Goal: Task Accomplishment & Management: Use online tool/utility

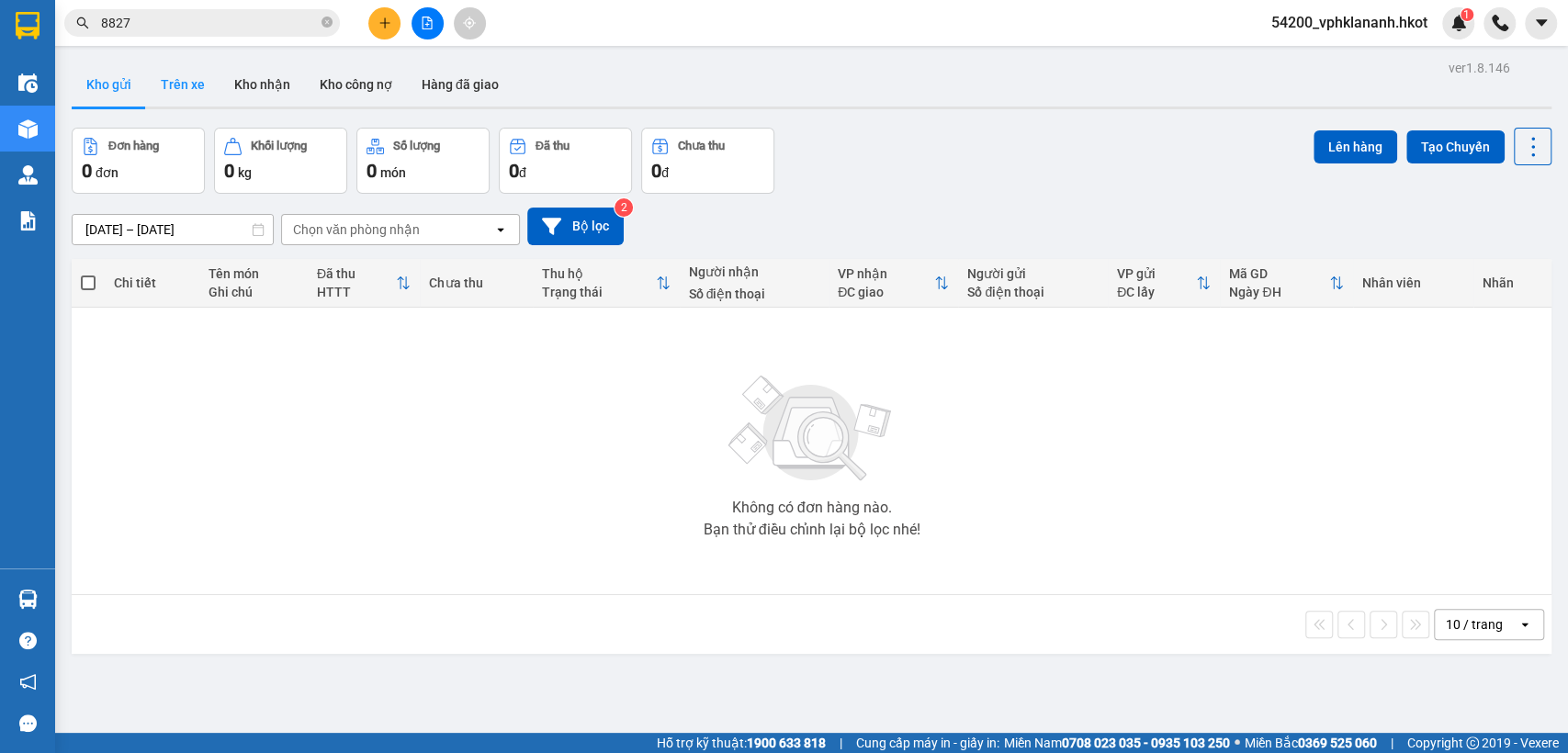
click at [169, 94] on button "Trên xe" at bounding box center [183, 85] width 74 height 44
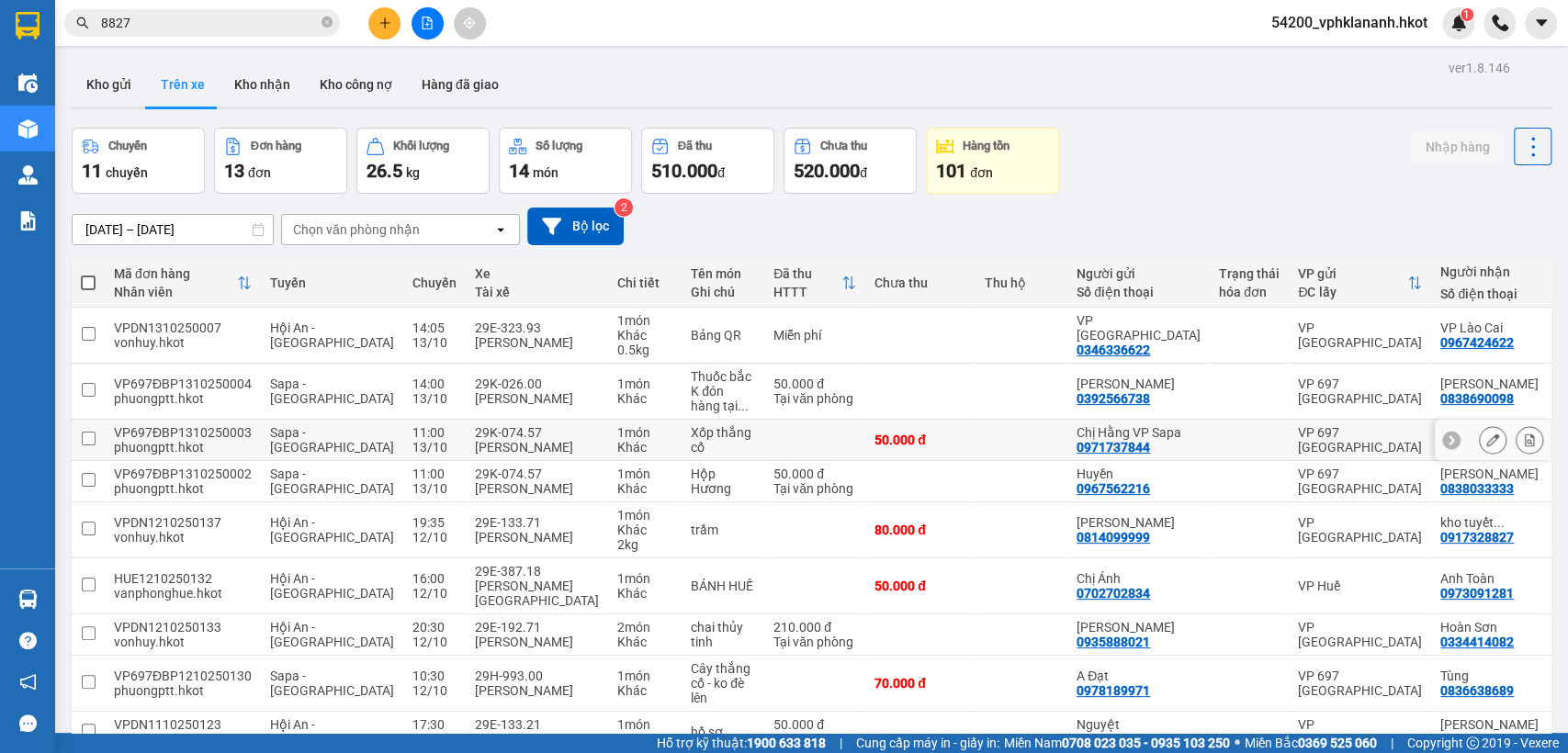
click at [764, 452] on td at bounding box center [815, 440] width 101 height 41
checkbox input "true"
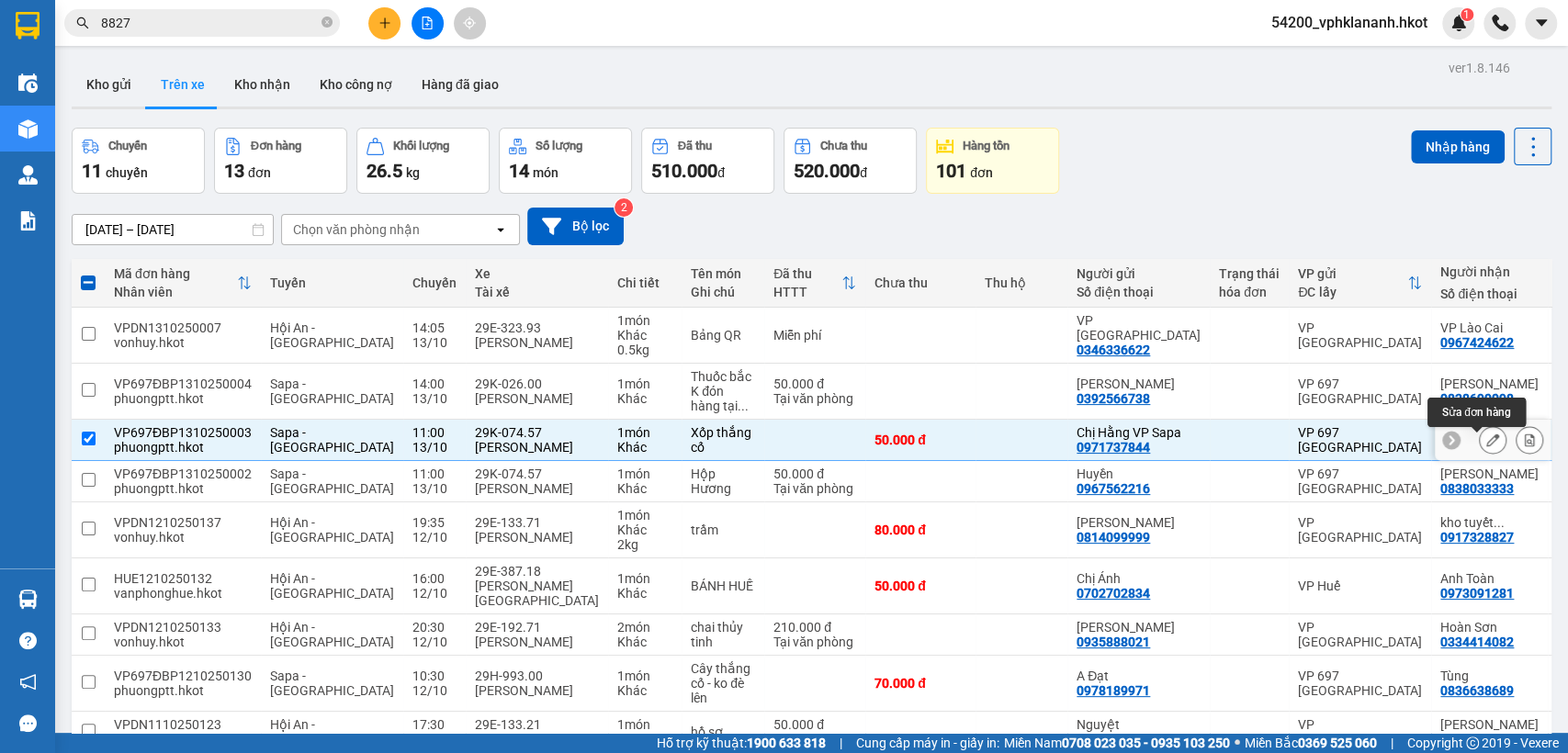
click at [1486, 447] on icon at bounding box center [1493, 440] width 13 height 13
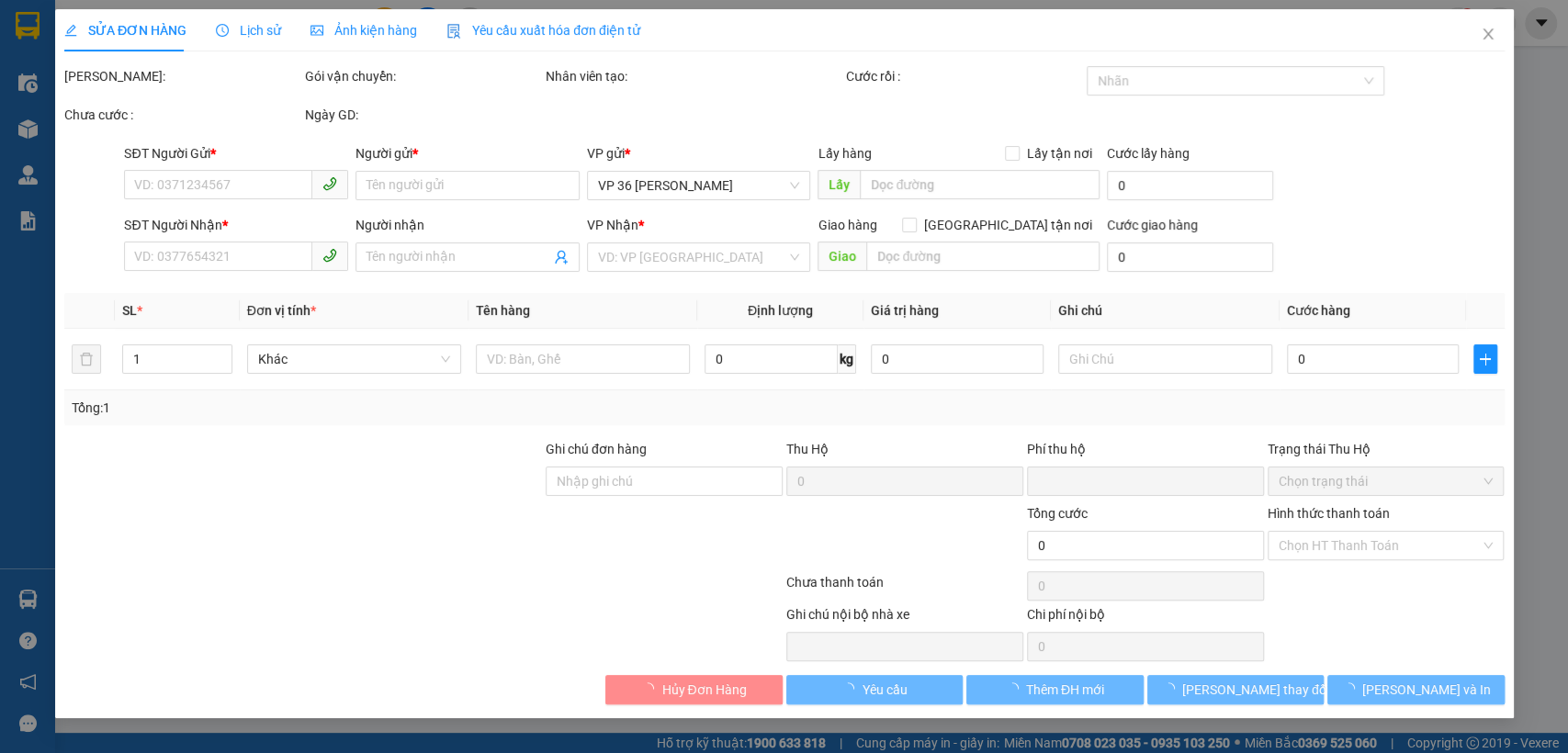
type input "0971737844"
type input "Chị Hằng VP Sapa"
type input "0856146666"
type input "[PERSON_NAME]"
type input "K tt khi nhận hàng"
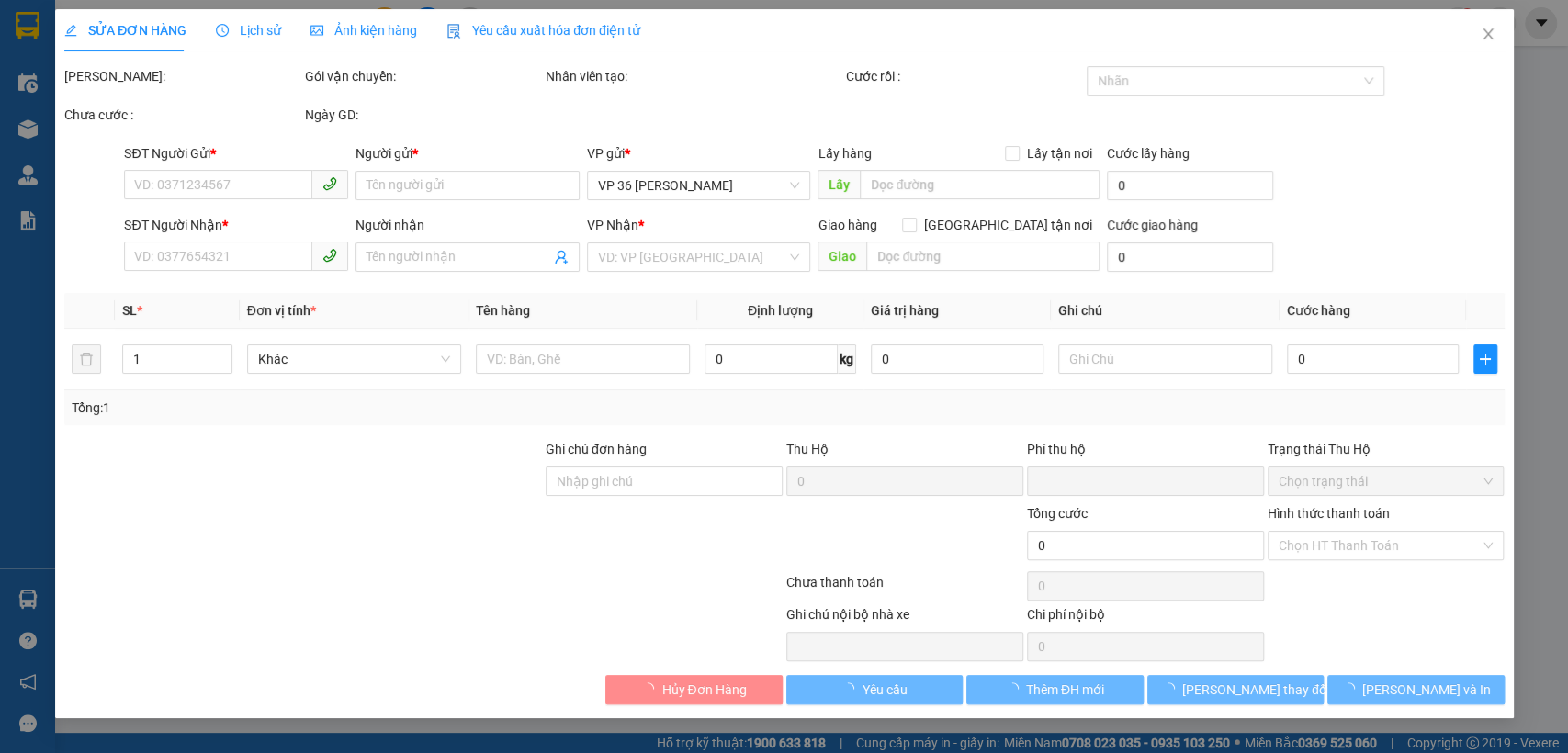
type input "0"
type input "50.000"
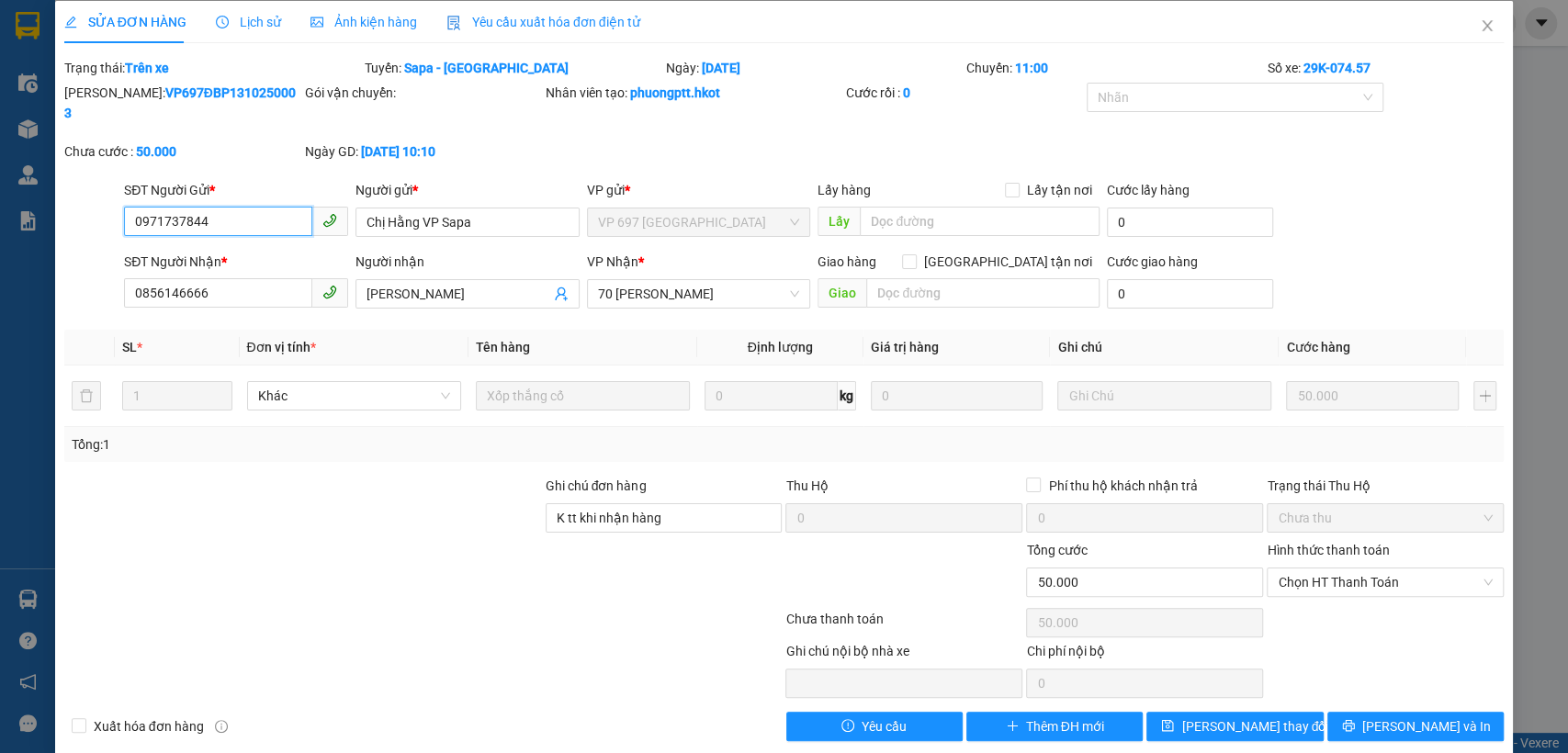
scroll to position [11, 0]
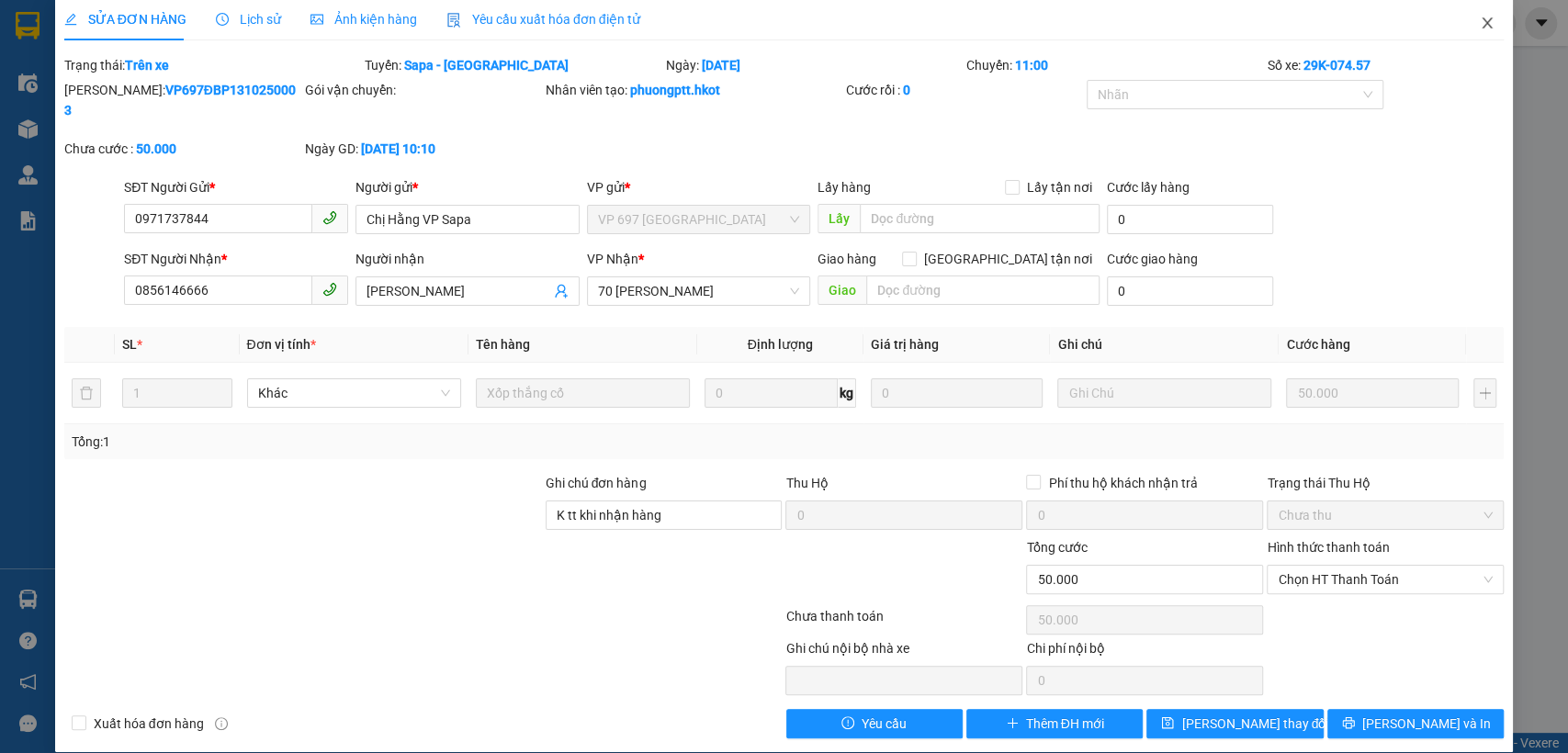
click at [1480, 29] on icon "close" at bounding box center [1487, 23] width 15 height 15
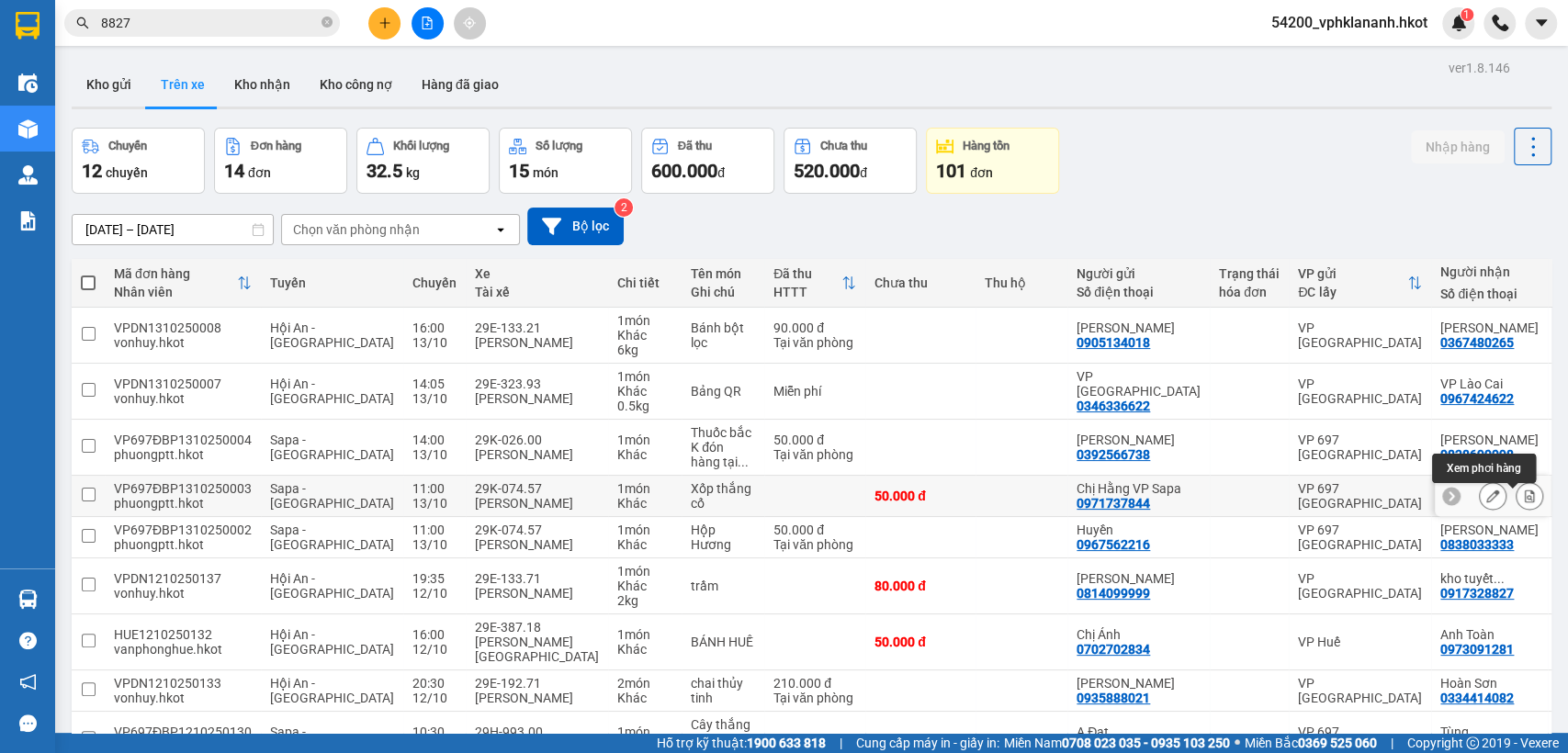
click at [1521, 504] on button at bounding box center [1529, 496] width 26 height 32
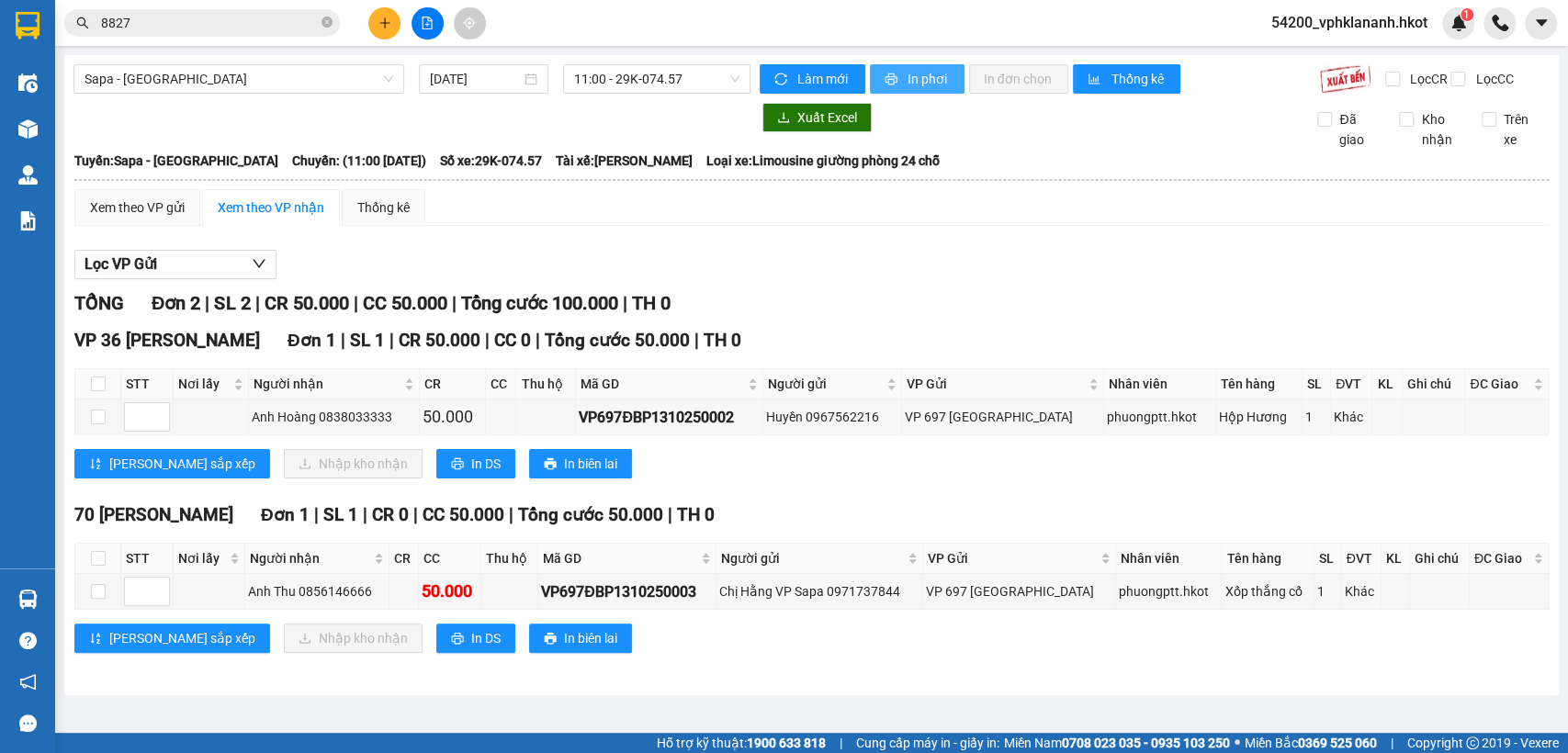
click at [928, 83] on span "In phơi" at bounding box center [929, 79] width 42 height 20
